Goal: Transaction & Acquisition: Purchase product/service

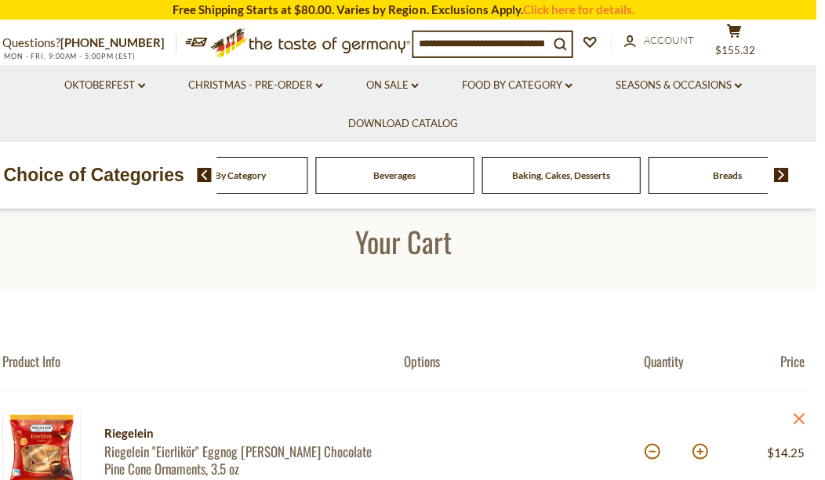
scroll to position [16, 1]
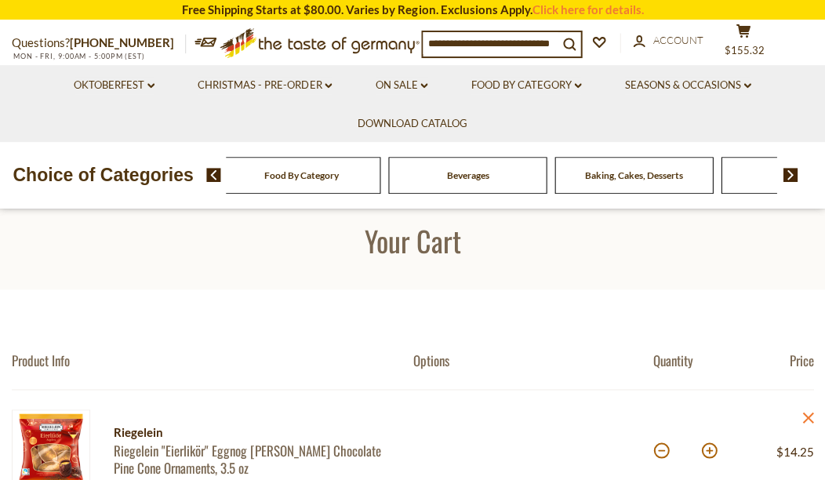
click at [469, 41] on input at bounding box center [490, 43] width 135 height 22
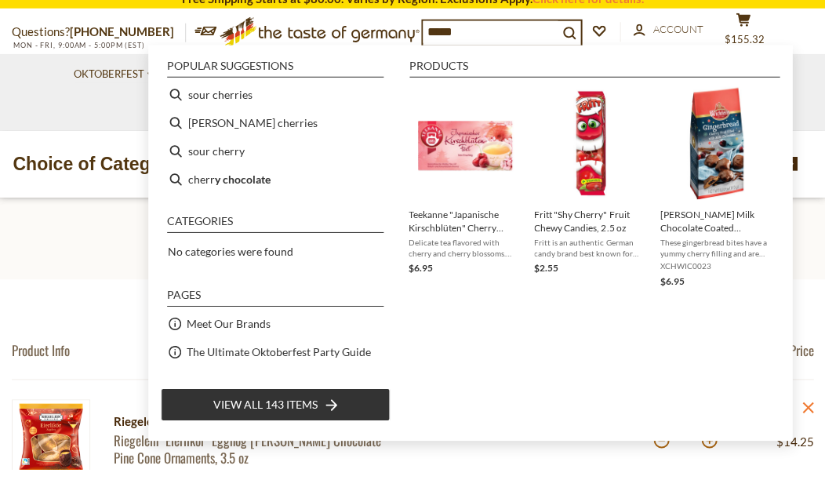
click at [260, 183] on b "y chocolate" at bounding box center [243, 190] width 56 height 18
type input "**********"
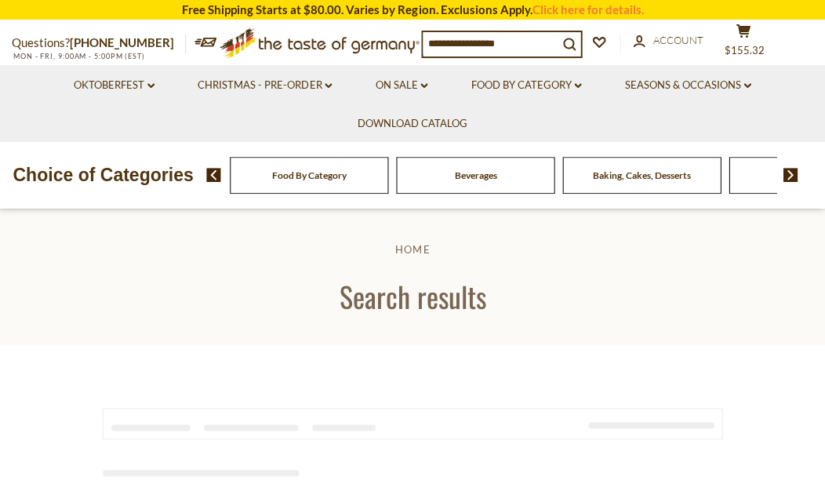
type input "**********"
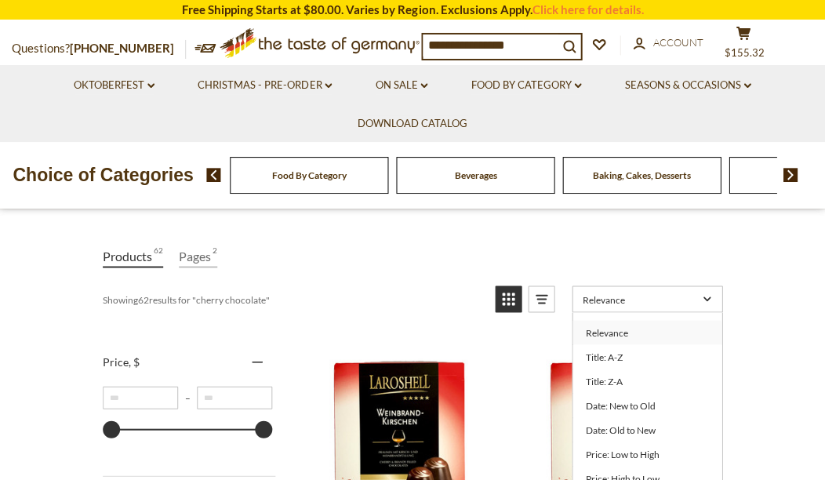
scroll to position [168, 0]
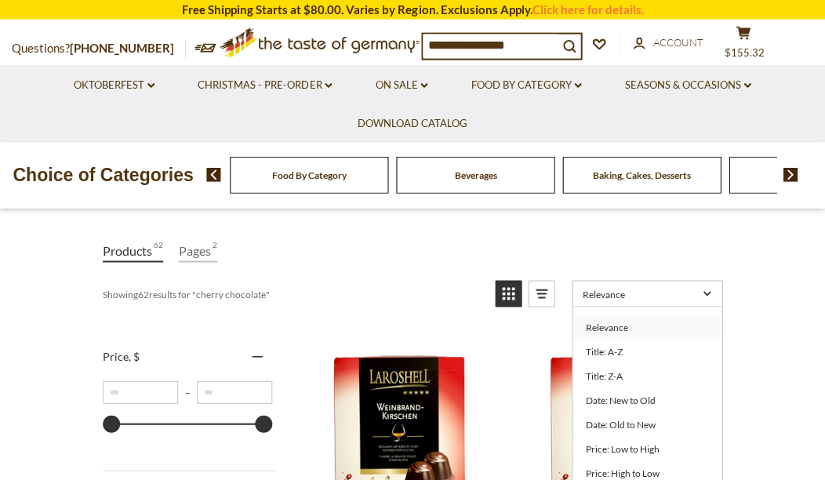
click at [651, 478] on link "Price: High to Low" at bounding box center [647, 473] width 149 height 24
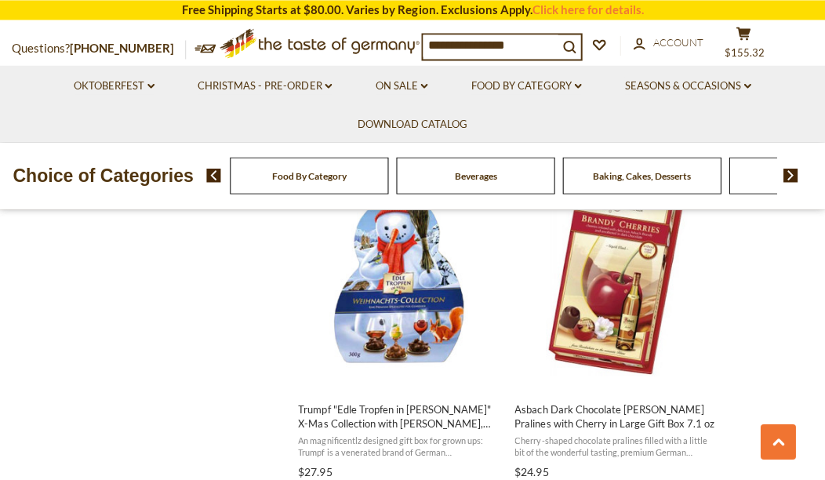
scroll to position [1718, 0]
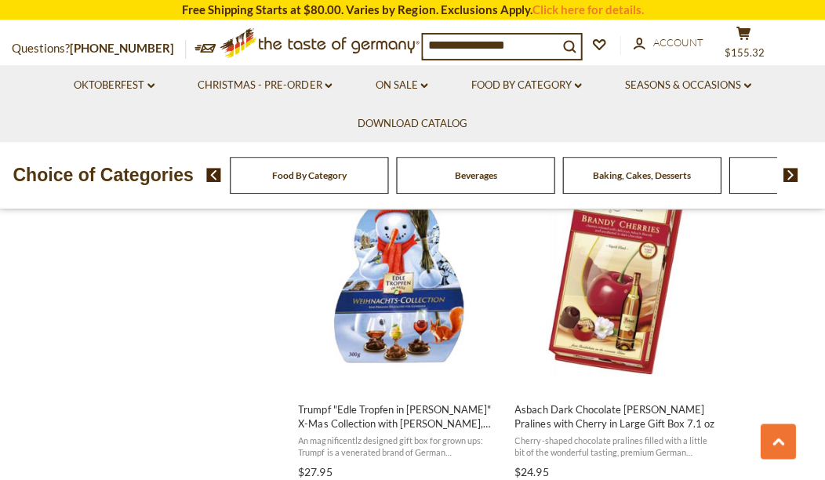
click at [648, 418] on span "Asbach Dark Chocolate [PERSON_NAME] Pralines with Cherry in Large Gift Box 7.1 …" at bounding box center [616, 416] width 203 height 28
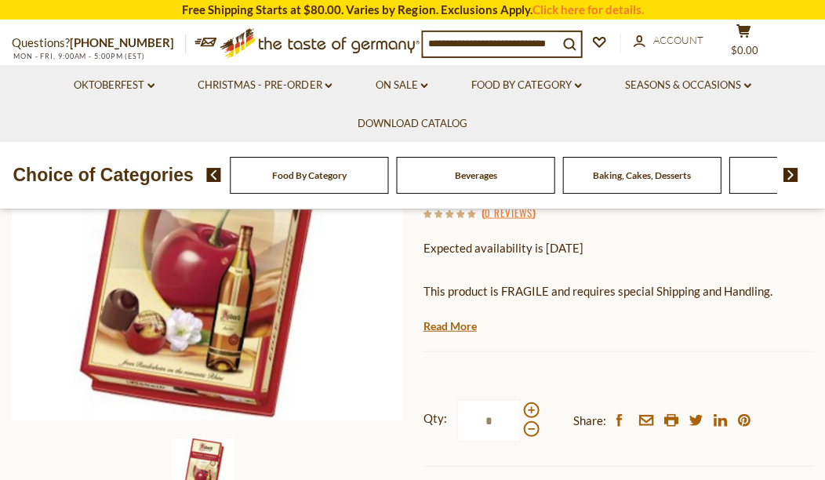
scroll to position [264, 0]
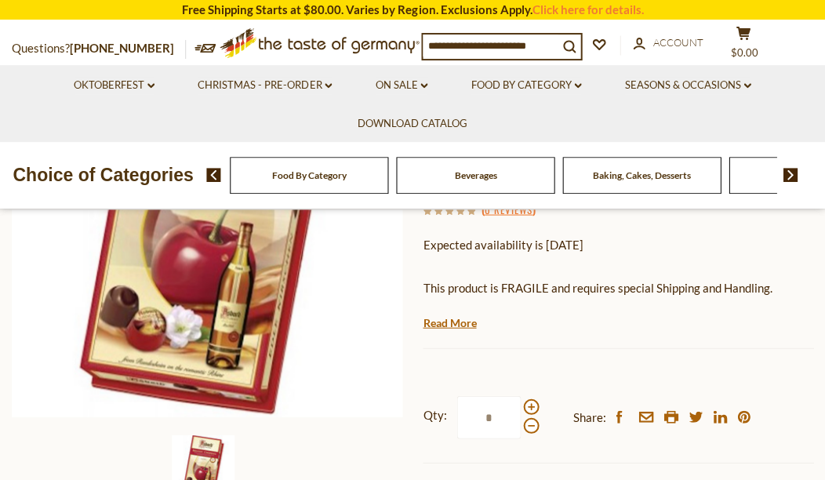
click at [532, 399] on span at bounding box center [531, 407] width 16 height 16
click at [521, 399] on input "*" at bounding box center [489, 416] width 64 height 43
type input "*"
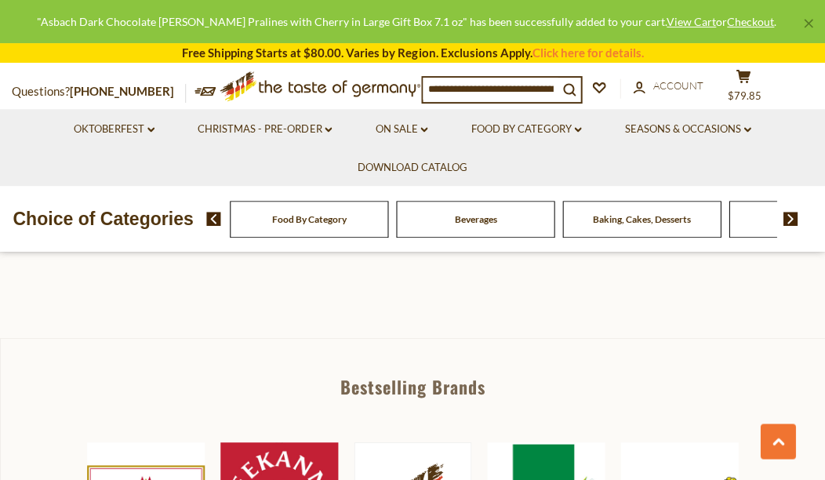
click at [758, 82] on button "cart $79.85" at bounding box center [743, 88] width 47 height 39
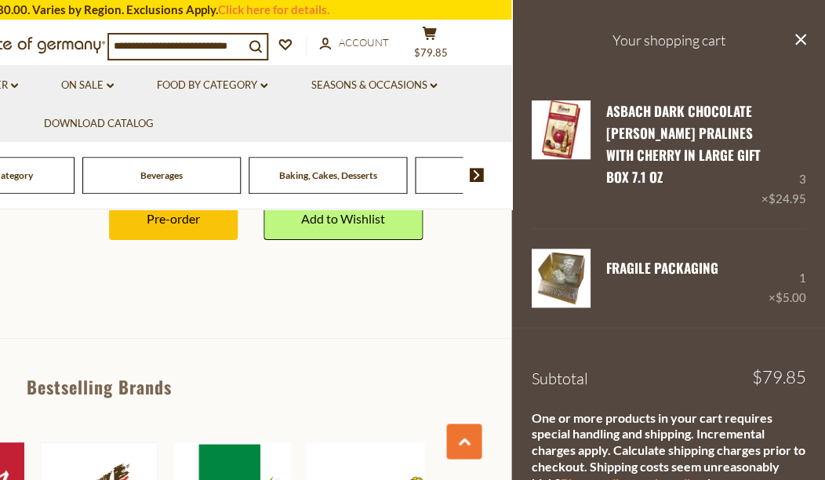
scroll to position [0, 0]
click at [803, 38] on icon "close" at bounding box center [800, 40] width 12 height 12
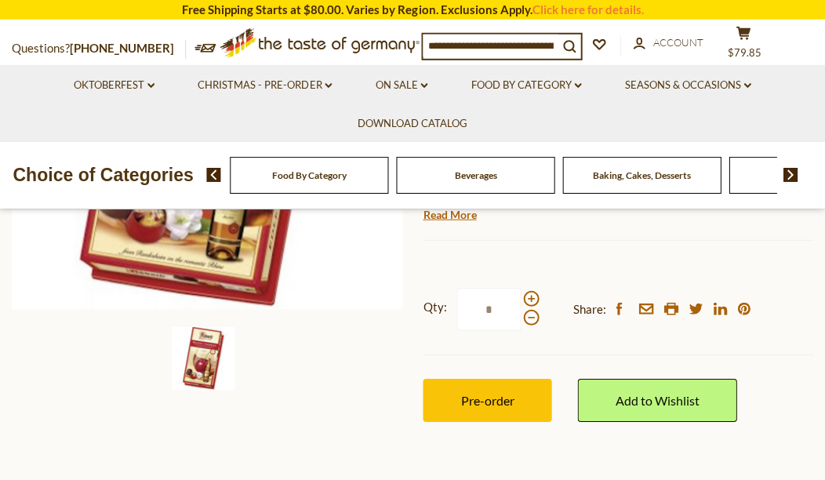
scroll to position [373, 0]
click at [753, 36] on button "cart $79.85" at bounding box center [743, 45] width 47 height 39
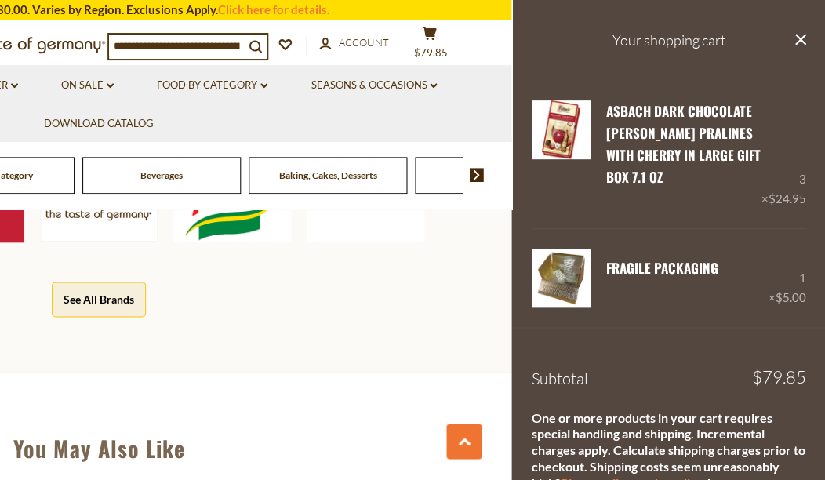
scroll to position [0, 0]
click at [805, 45] on button "close" at bounding box center [800, 41] width 12 height 20
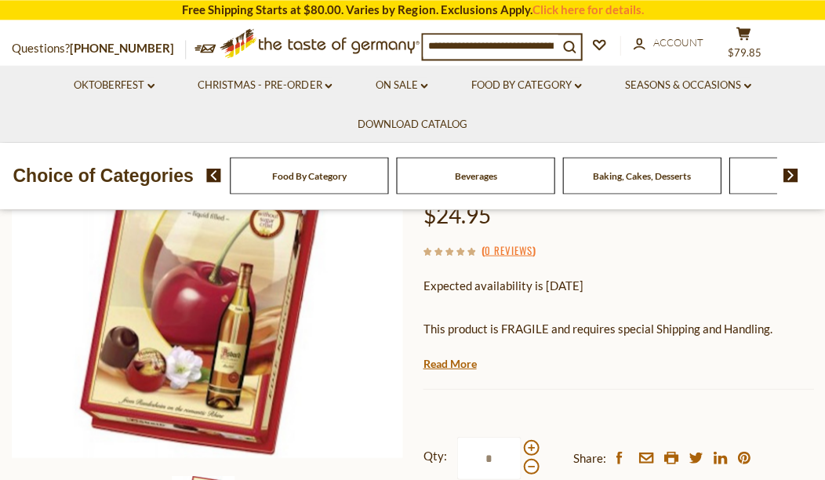
scroll to position [218, 0]
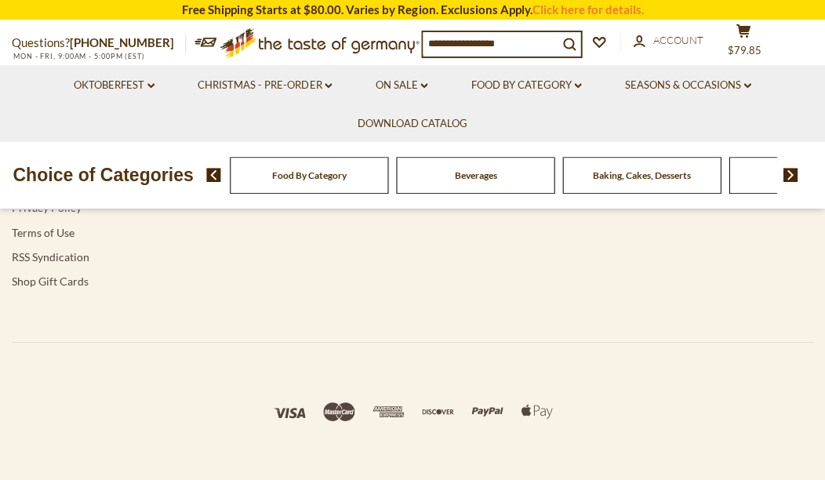
type input "**********"
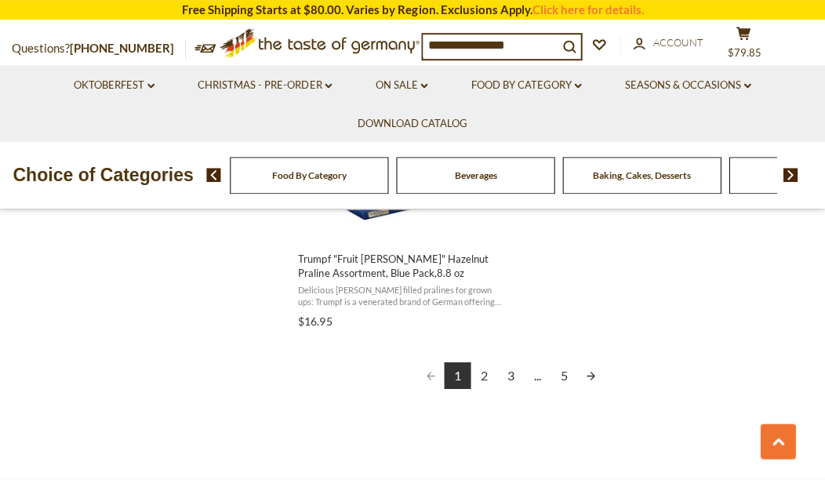
scroll to position [2905, 0]
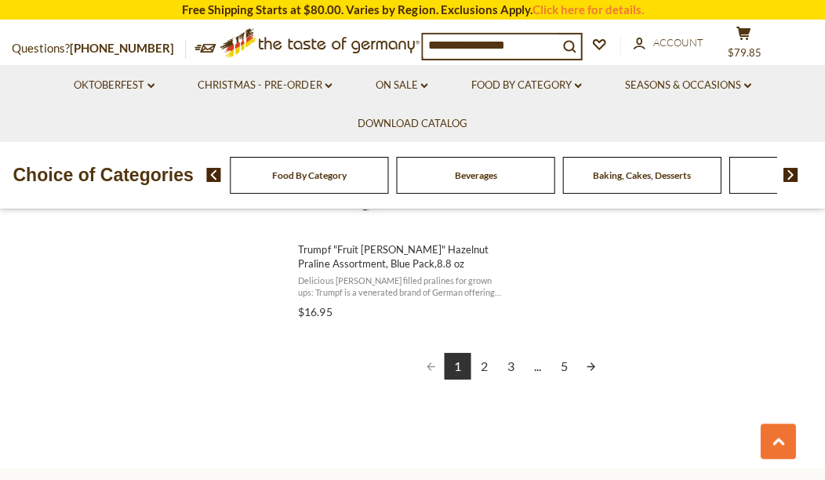
click at [484, 370] on link "2" at bounding box center [484, 366] width 27 height 27
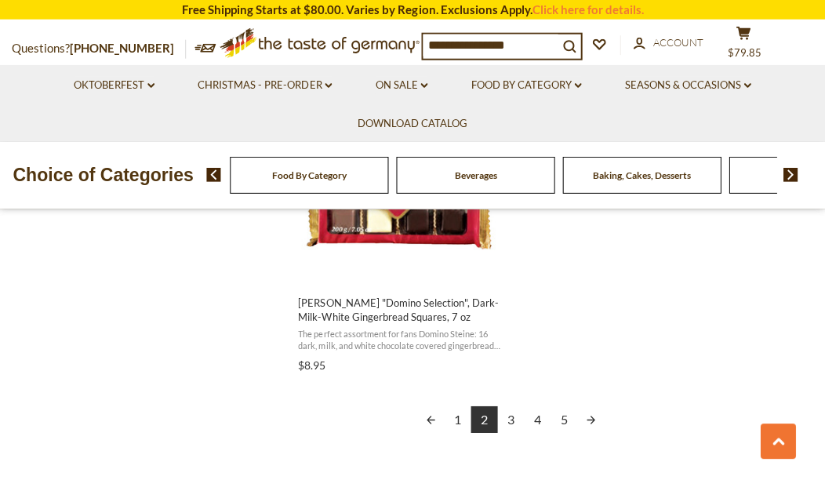
scroll to position [2931, 0]
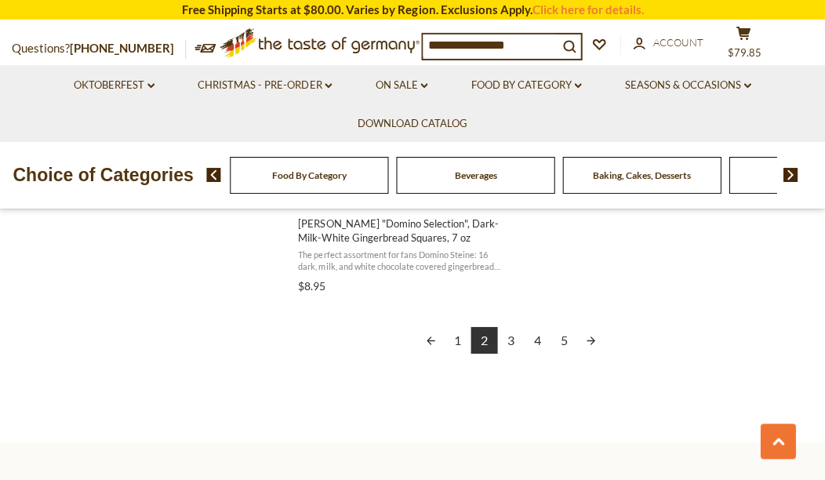
click at [516, 339] on link "3" at bounding box center [510, 340] width 27 height 27
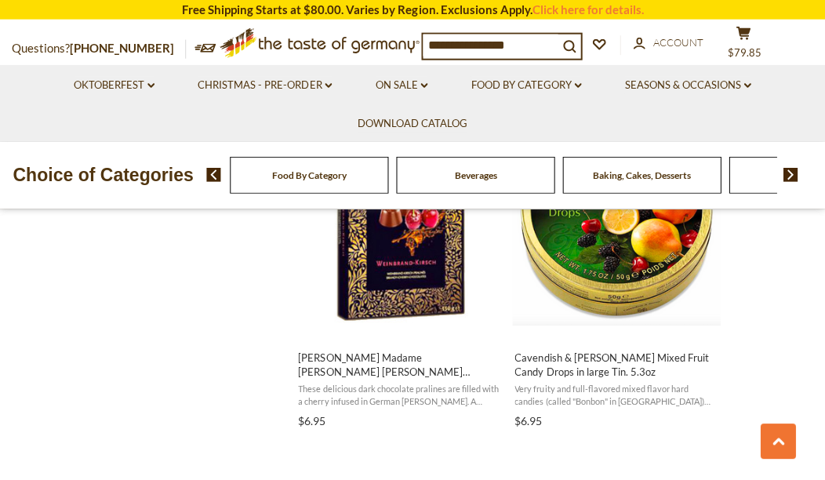
scroll to position [1427, 0]
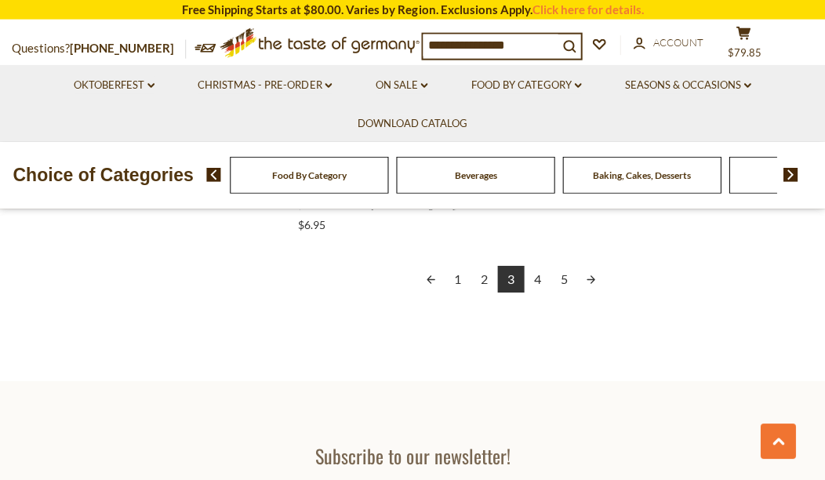
click at [537, 280] on link "4" at bounding box center [537, 279] width 27 height 27
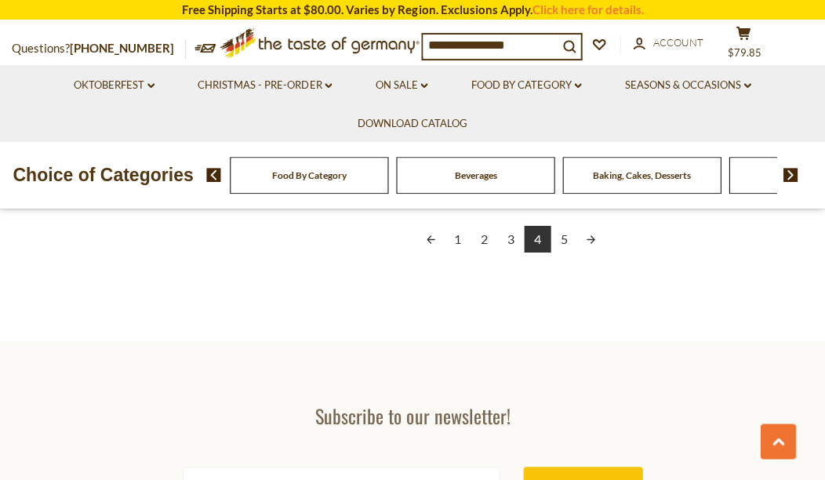
click at [563, 237] on link "5" at bounding box center [564, 239] width 27 height 27
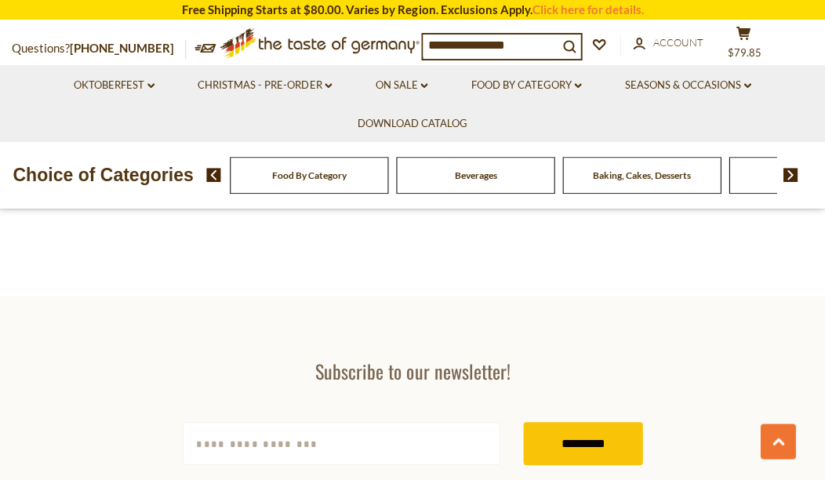
scroll to position [1528, 0]
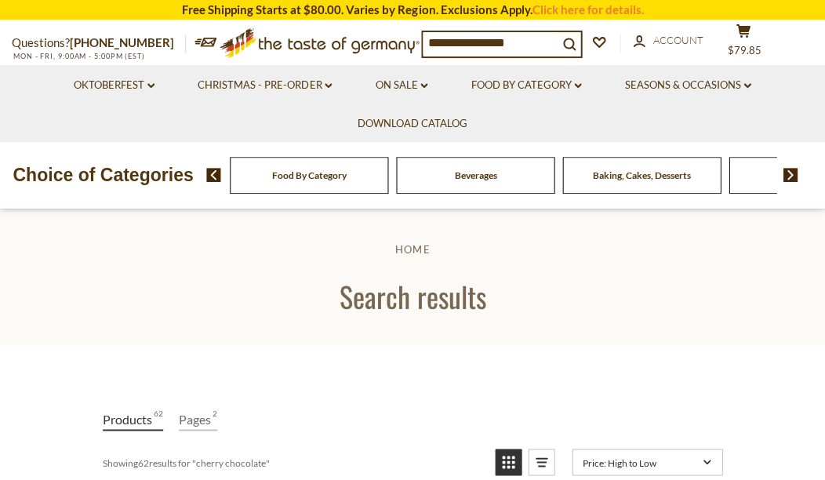
click at [755, 38] on button "cart $79.85" at bounding box center [743, 43] width 47 height 39
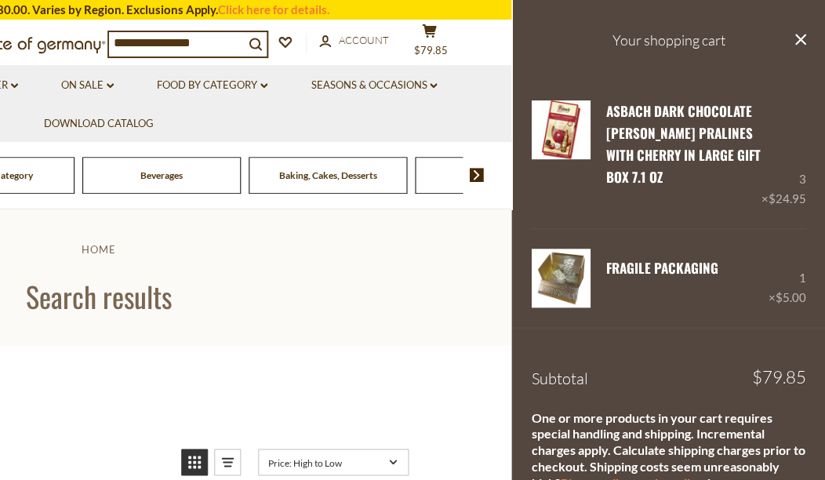
click at [800, 40] on icon at bounding box center [800, 39] width 11 height 11
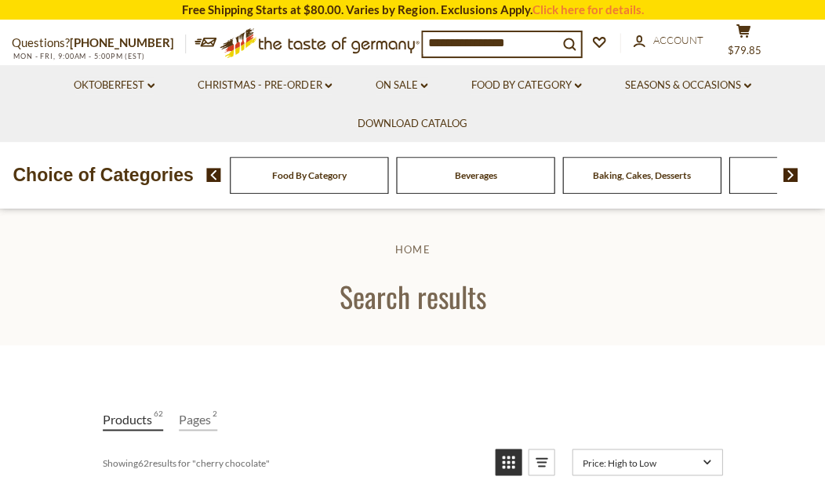
click at [99, 85] on link "Oktoberfest dropdown_arrow" at bounding box center [114, 85] width 81 height 17
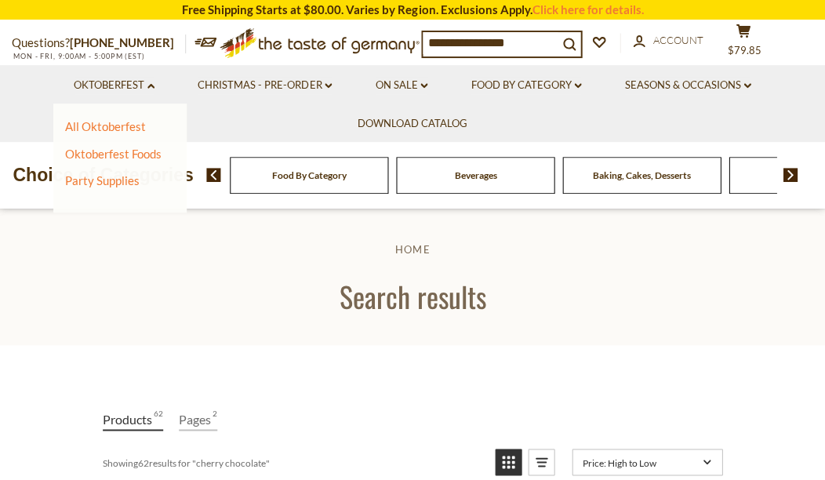
click at [86, 126] on link "All Oktoberfest" at bounding box center [105, 126] width 81 height 14
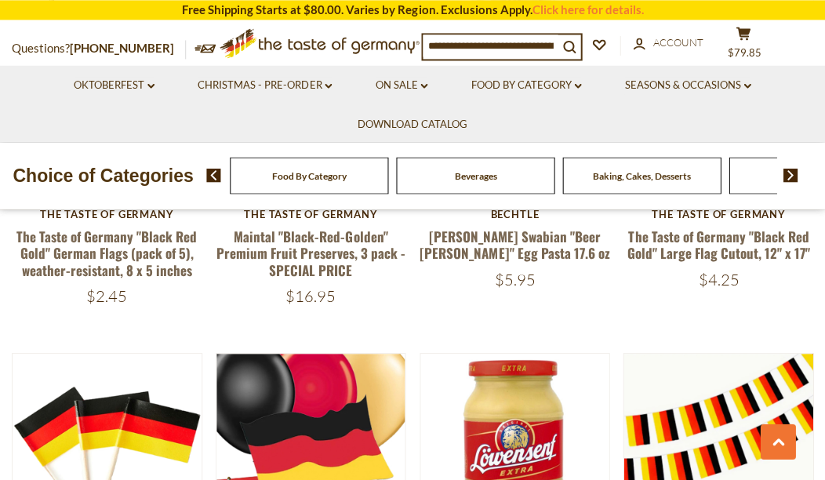
scroll to position [595, 0]
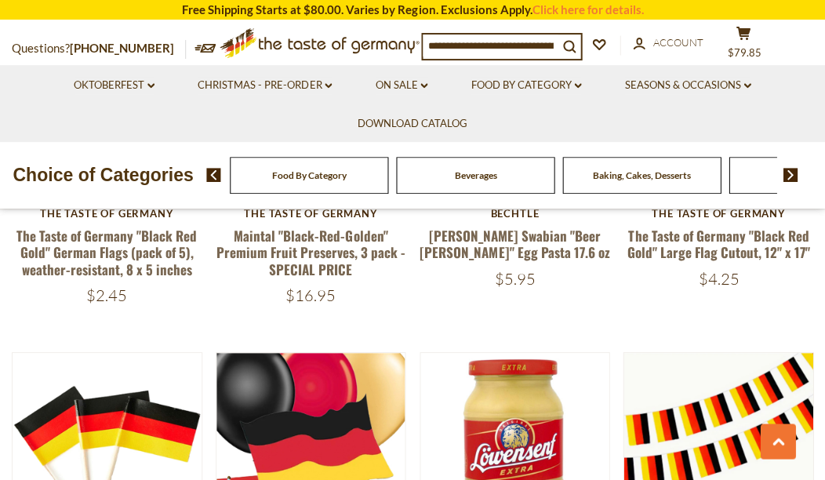
click at [106, 78] on link "Oktoberfest dropdown_arrow" at bounding box center [114, 85] width 81 height 17
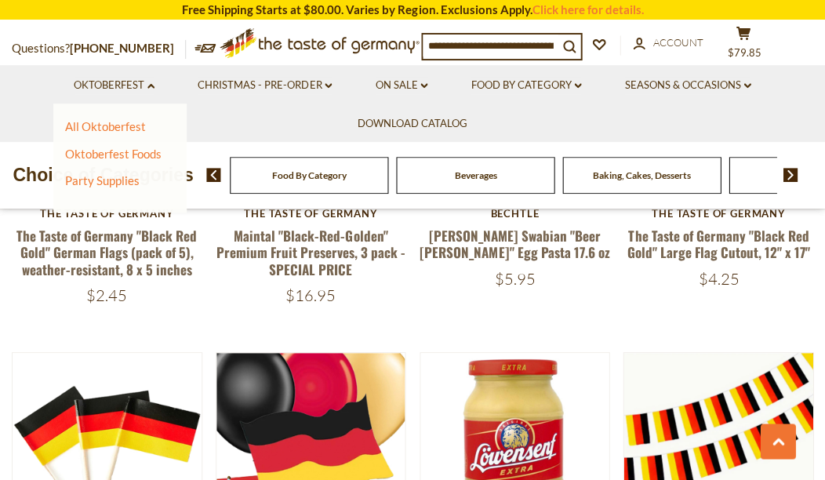
click at [91, 156] on link "Oktoberfest Foods" at bounding box center [113, 154] width 97 height 14
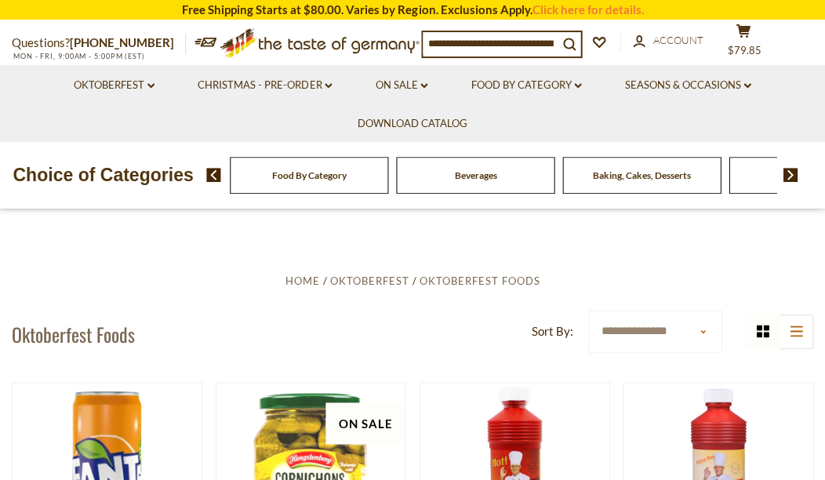
click at [413, 78] on link "On Sale dropdown_arrow" at bounding box center [401, 85] width 53 height 17
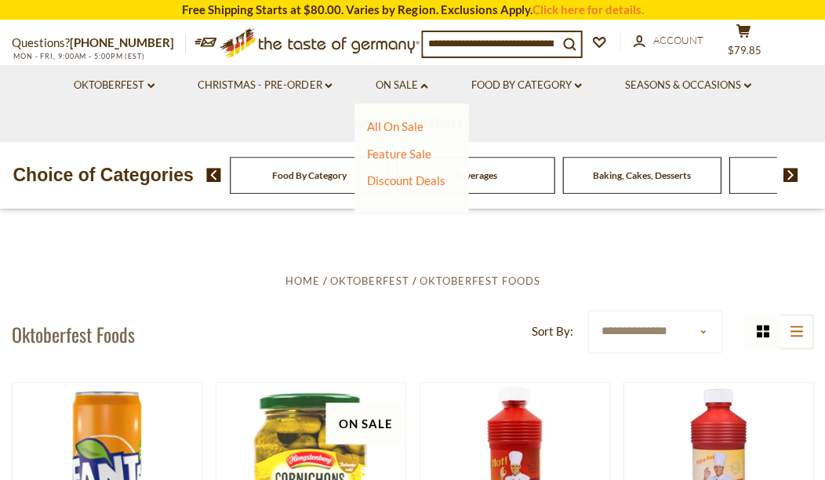
click at [424, 184] on link "Discount Deals" at bounding box center [405, 180] width 78 height 22
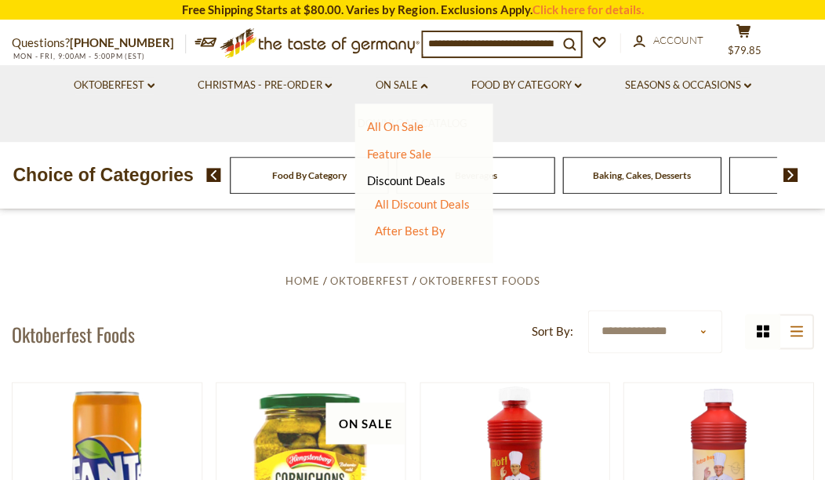
click at [445, 206] on link "All Discount Deals" at bounding box center [421, 204] width 95 height 14
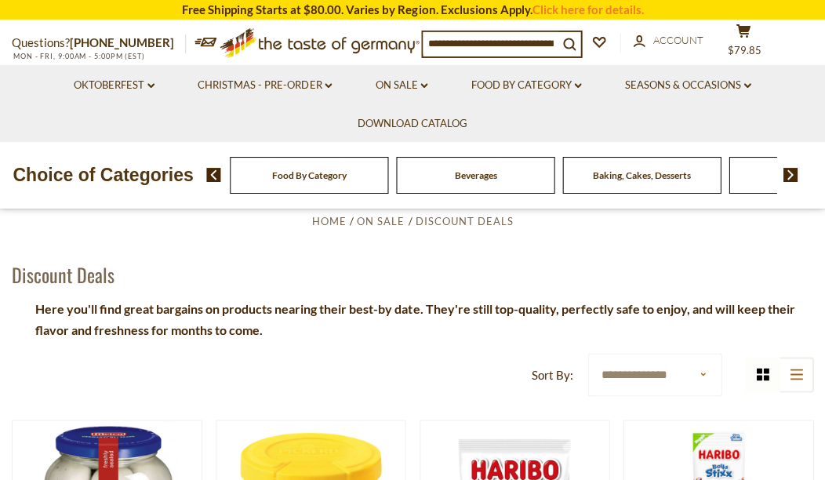
scroll to position [104, 0]
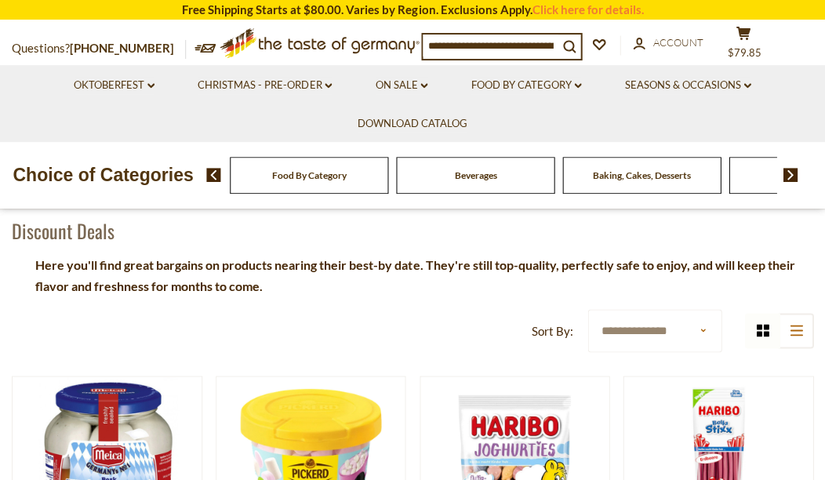
click at [692, 326] on select "**********" at bounding box center [655, 330] width 134 height 43
select select "*********"
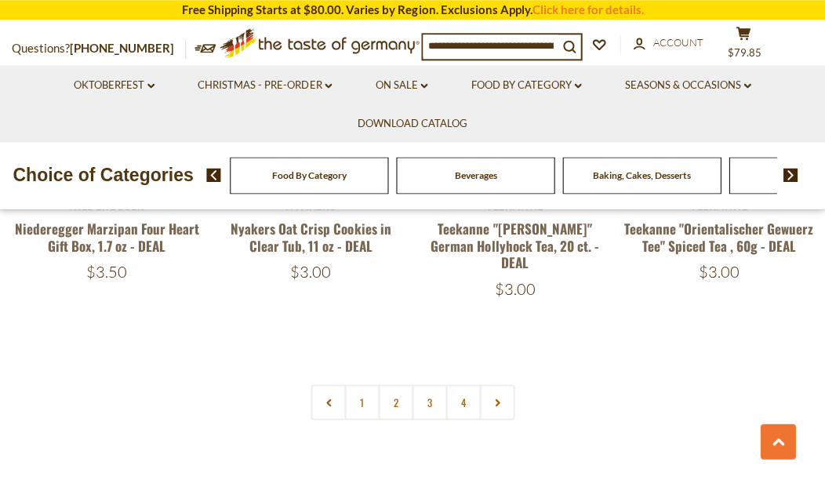
scroll to position [3427, 0]
click at [367, 384] on link "1" at bounding box center [361, 401] width 35 height 35
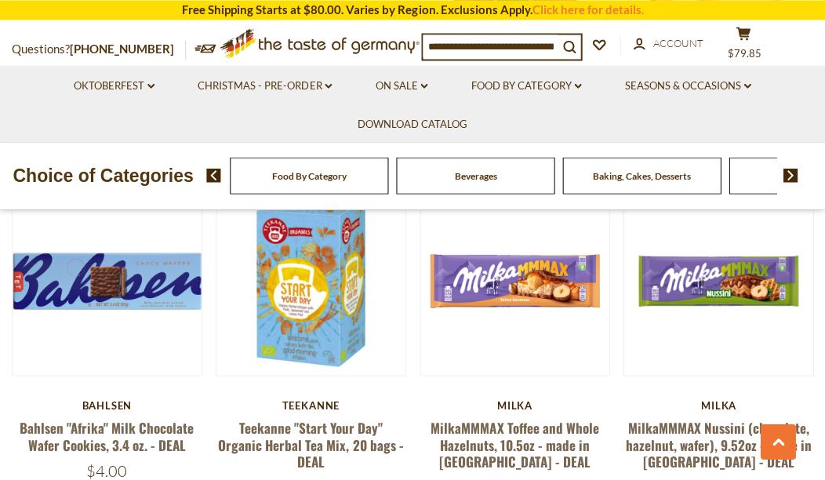
scroll to position [2265, 0]
